Goal: Task Accomplishment & Management: Use online tool/utility

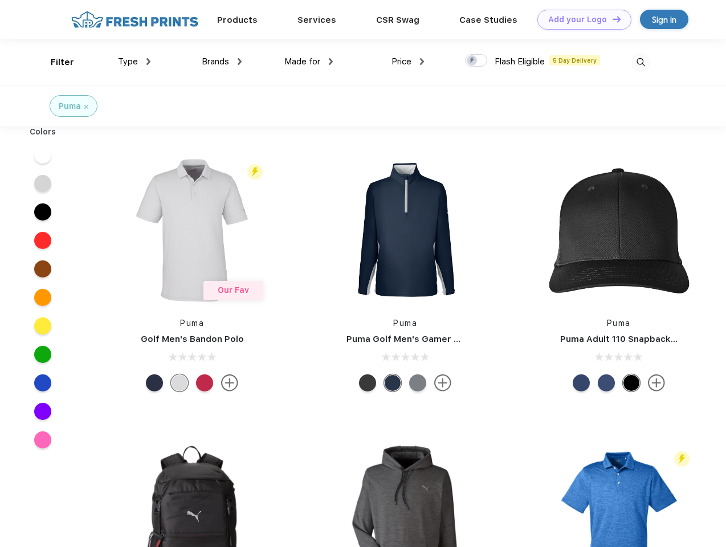
click at [580, 19] on link "Add your Logo Design Tool" at bounding box center [584, 20] width 94 height 20
click at [0, 0] on div "Design Tool" at bounding box center [0, 0] width 0 height 0
click at [612, 19] on link "Add your Logo Design Tool" at bounding box center [584, 20] width 94 height 20
click at [55, 62] on div "Filter" at bounding box center [62, 62] width 23 height 13
click at [135, 62] on span "Type" at bounding box center [128, 61] width 20 height 10
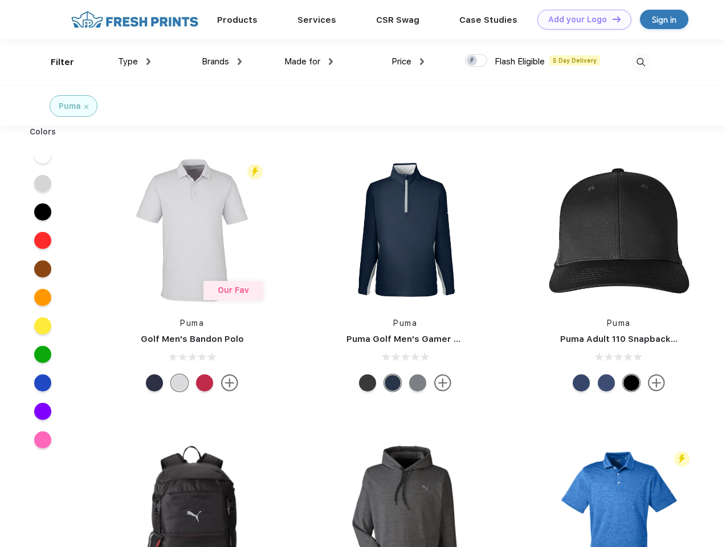
click at [222, 62] on span "Brands" at bounding box center [215, 61] width 27 height 10
click at [309, 62] on span "Made for" at bounding box center [302, 61] width 36 height 10
click at [408, 62] on span "Price" at bounding box center [402, 61] width 20 height 10
click at [476, 61] on div at bounding box center [476, 60] width 22 height 13
click at [473, 61] on input "checkbox" at bounding box center [468, 57] width 7 height 7
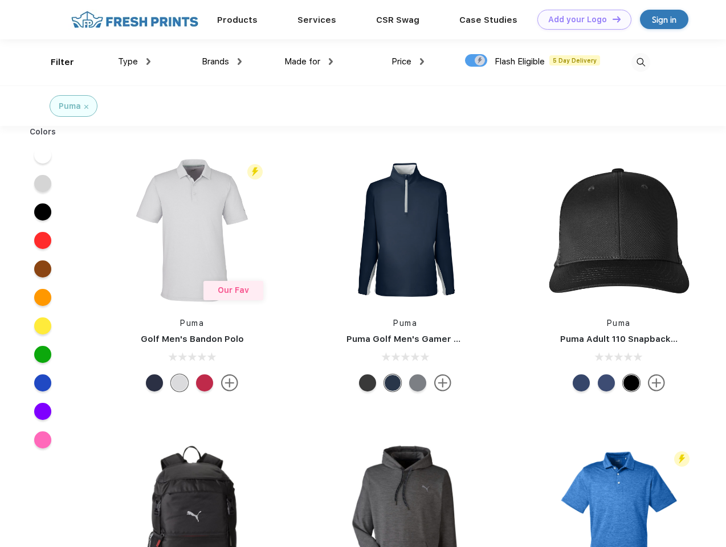
click at [641, 62] on img at bounding box center [641, 62] width 19 height 19
